Goal: Information Seeking & Learning: Learn about a topic

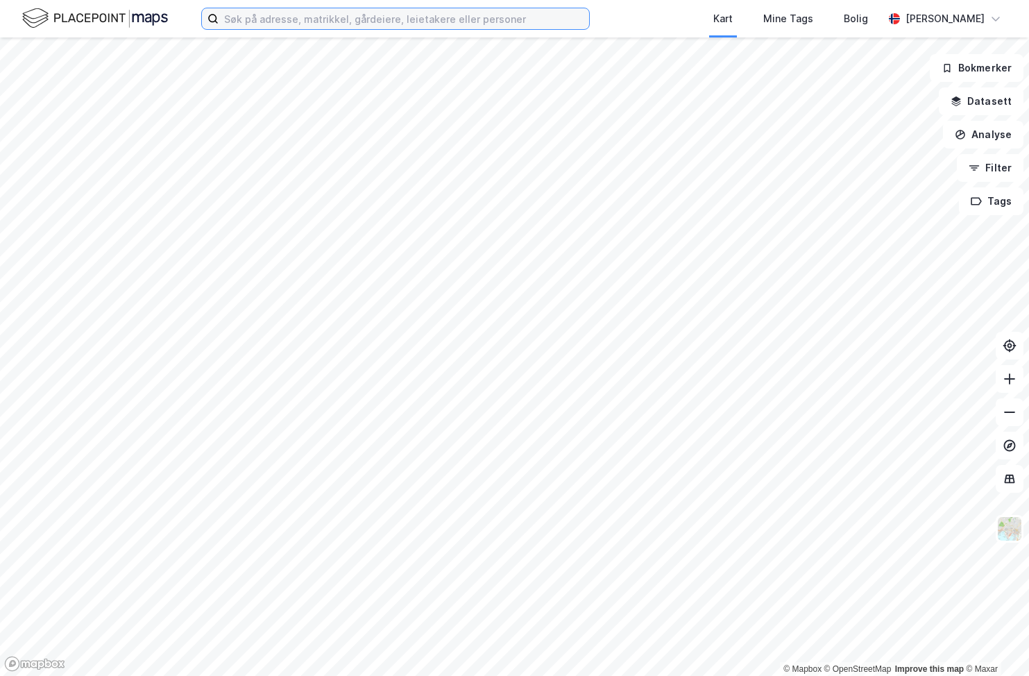
click at [409, 26] on input at bounding box center [404, 18] width 370 height 21
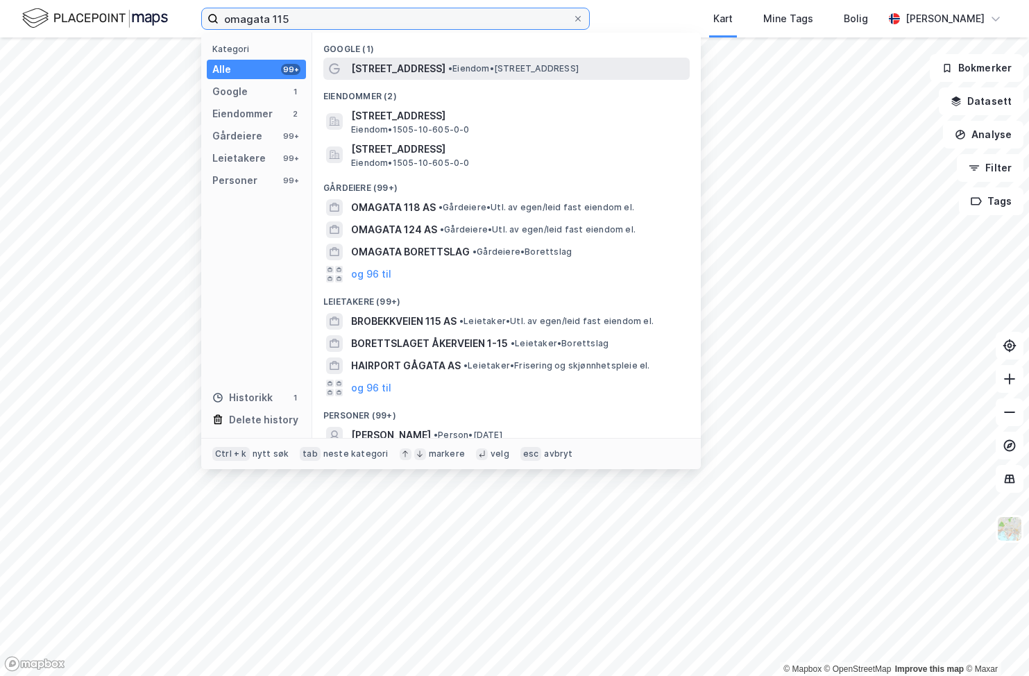
type input "omagata 115"
click at [567, 76] on div "[STREET_ADDRESS] • Eiendom • [STREET_ADDRESS]" at bounding box center [519, 68] width 336 height 17
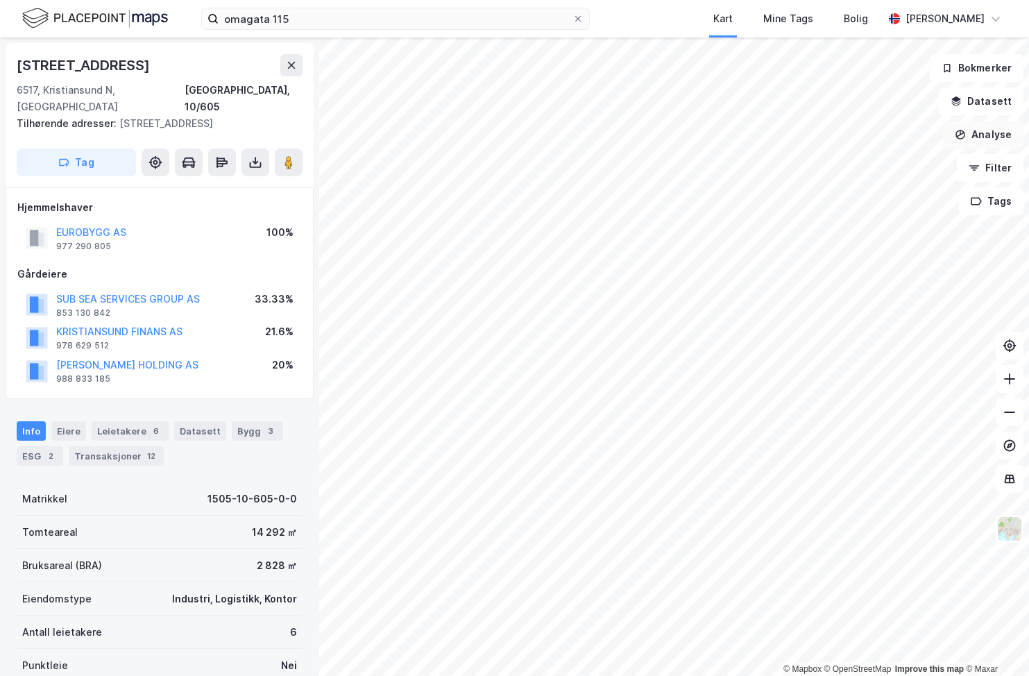
click at [983, 139] on button "Analyse" at bounding box center [983, 135] width 80 height 28
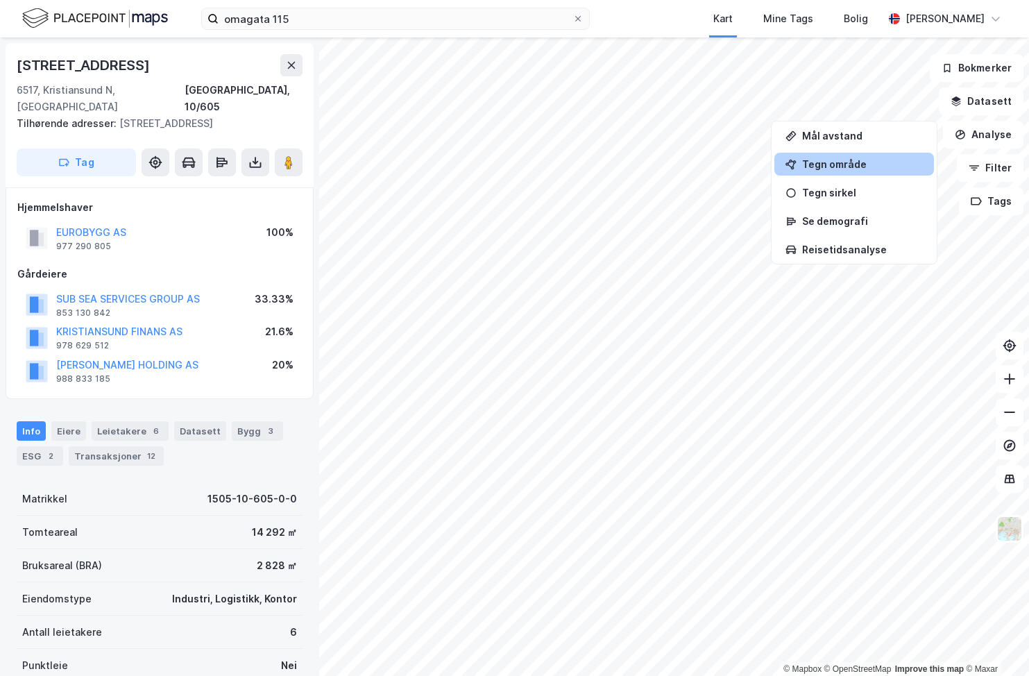
click at [857, 166] on div "Tegn område" at bounding box center [862, 164] width 121 height 12
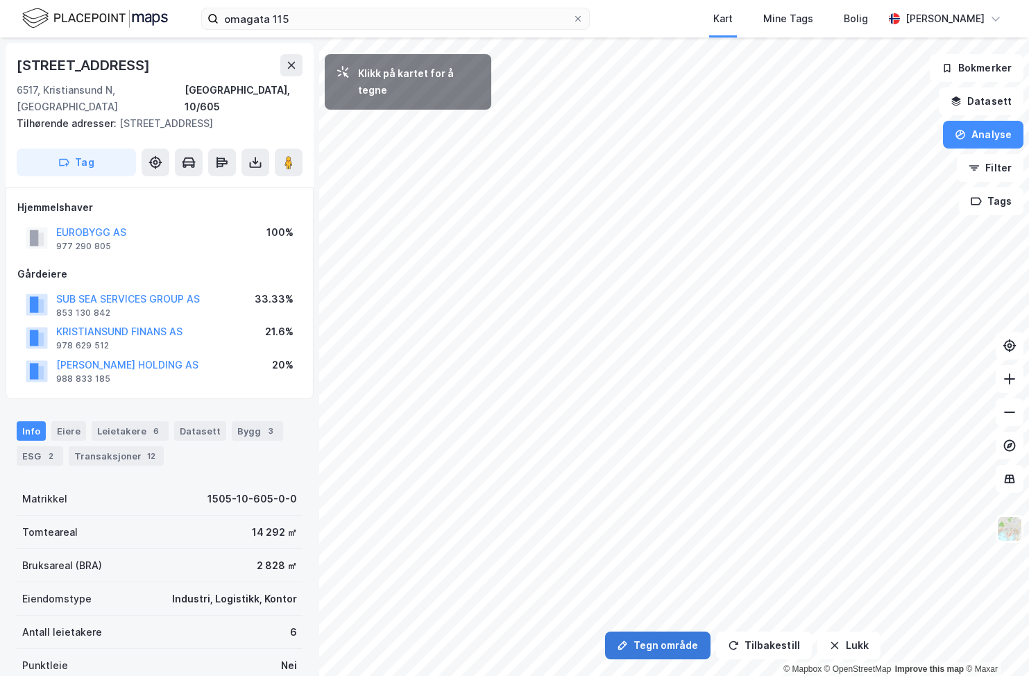
click at [651, 645] on button "Tegn område" at bounding box center [657, 645] width 105 height 28
click at [837, 311] on div "9,6m" at bounding box center [849, 308] width 38 height 24
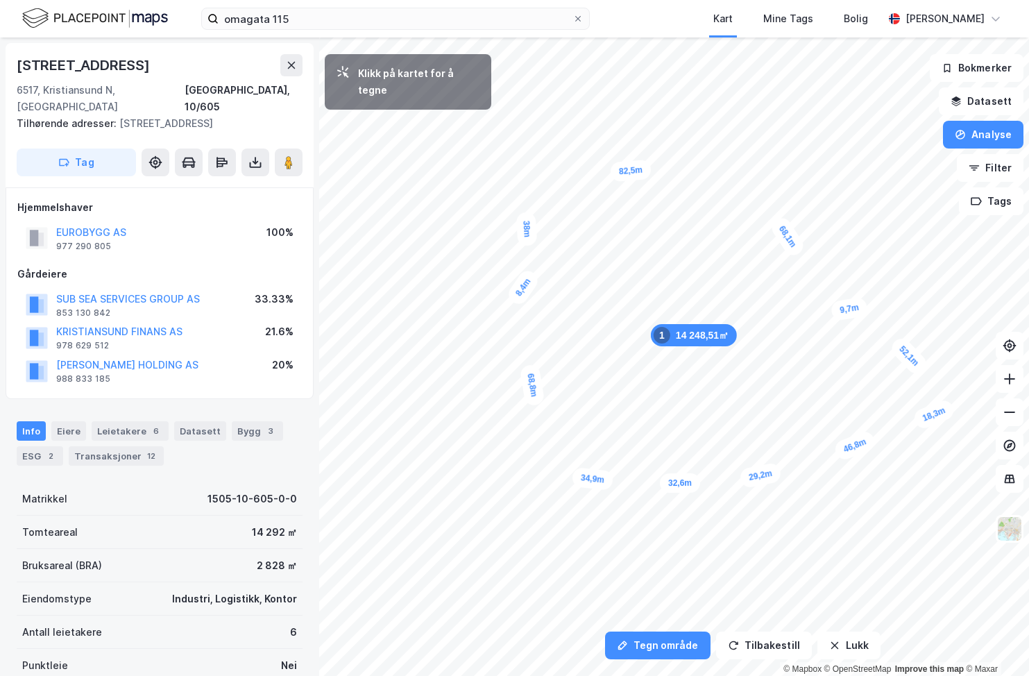
click at [517, 296] on div "8,4m" at bounding box center [523, 287] width 36 height 40
click at [537, 359] on div "6,1m" at bounding box center [529, 360] width 37 height 22
click at [540, 479] on div "0,9m" at bounding box center [546, 470] width 34 height 40
drag, startPoint x: 686, startPoint y: 484, endPoint x: 678, endPoint y: 494, distance: 13.3
click at [679, 495] on div "0,4m" at bounding box center [682, 496] width 40 height 38
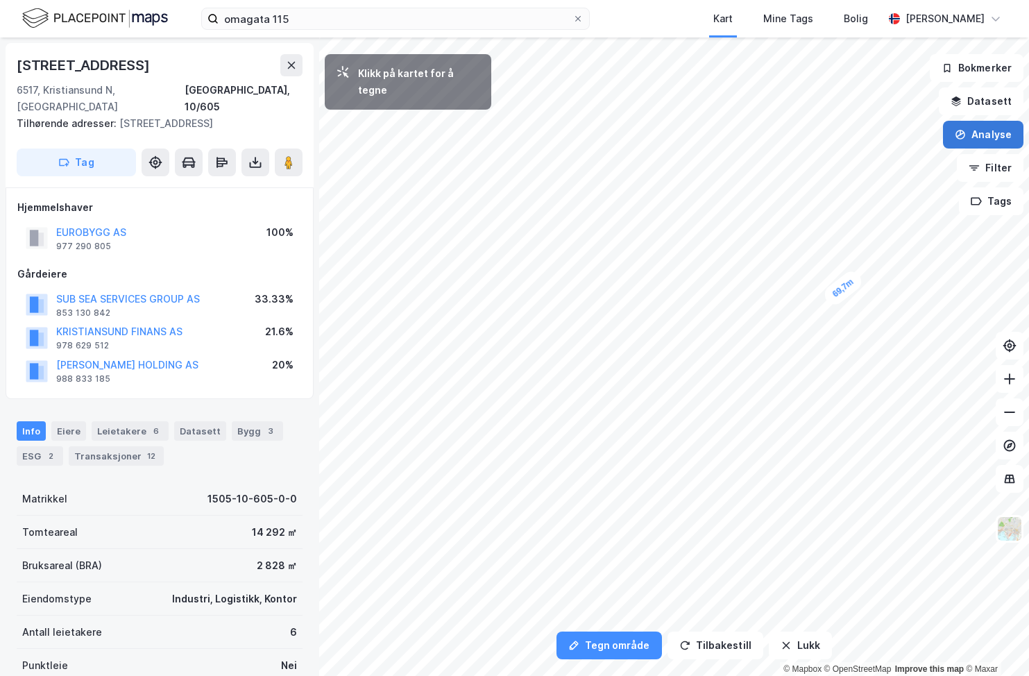
click at [985, 136] on button "Analyse" at bounding box center [983, 135] width 80 height 28
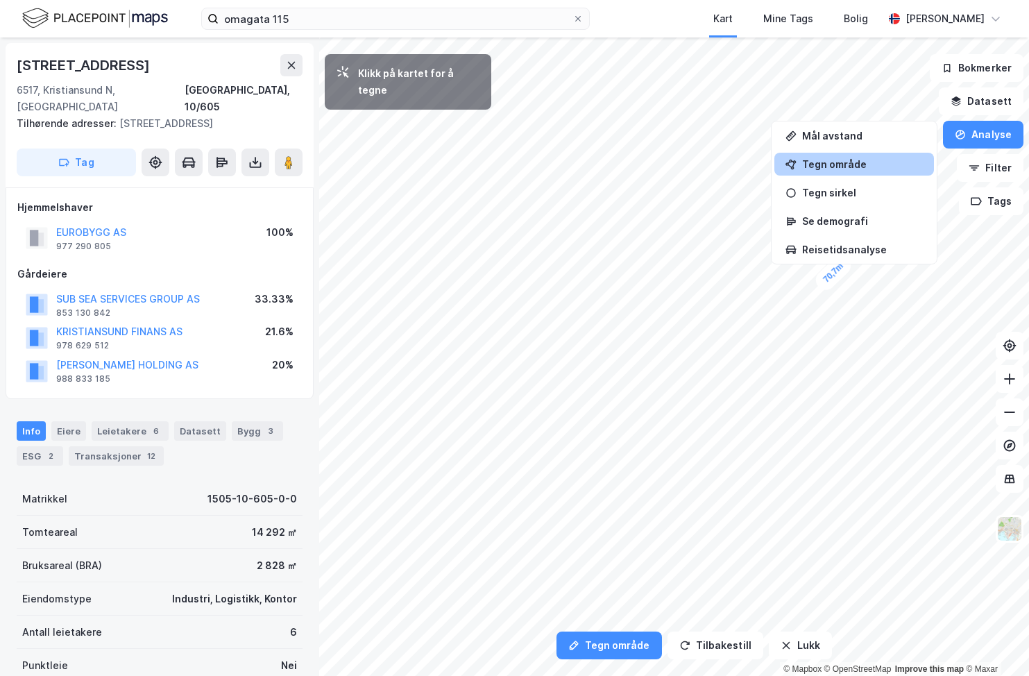
click at [833, 164] on div "Tegn område" at bounding box center [862, 164] width 121 height 12
